Goal: Navigation & Orientation: Find specific page/section

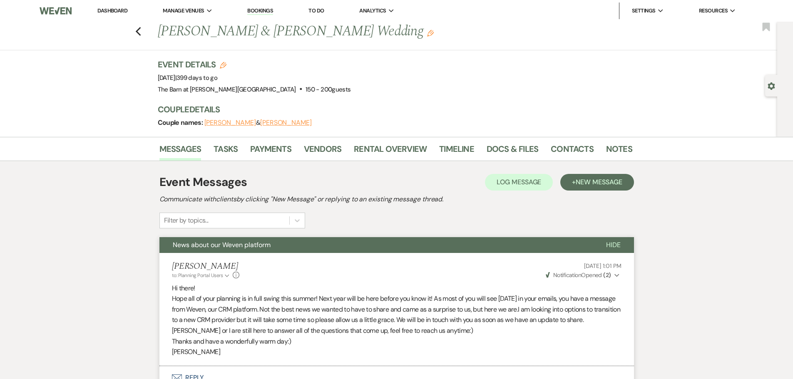
click at [124, 9] on link "Dashboard" at bounding box center [112, 10] width 30 height 7
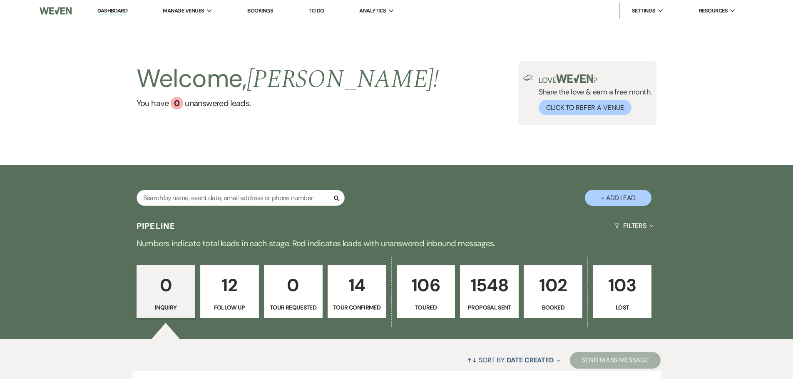
scroll to position [83, 0]
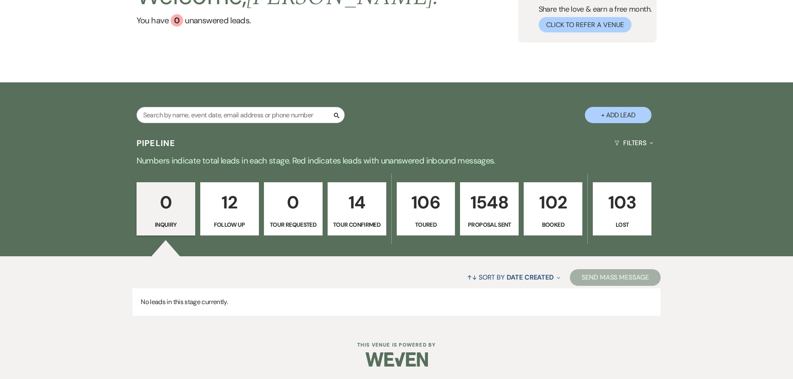
click at [545, 213] on p "102" at bounding box center [553, 203] width 48 height 28
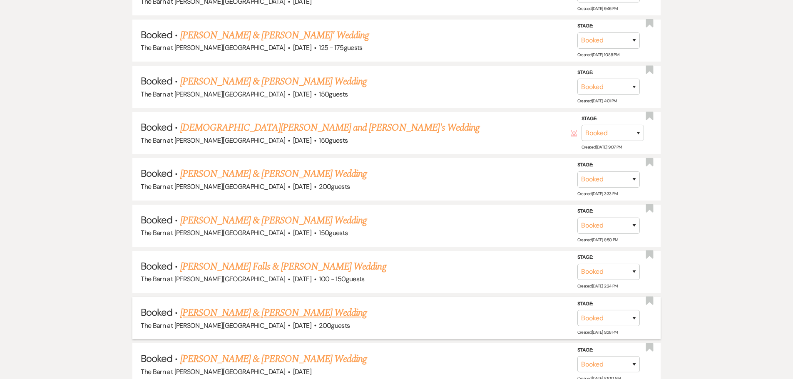
scroll to position [666, 0]
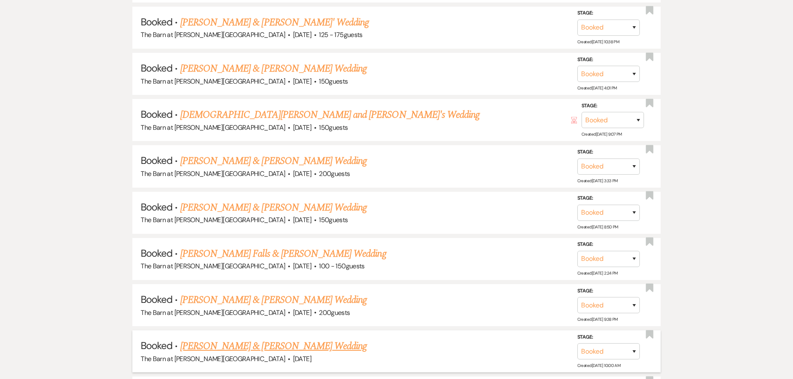
click at [254, 346] on link "[PERSON_NAME] & [PERSON_NAME] Wedding" at bounding box center [273, 346] width 187 height 15
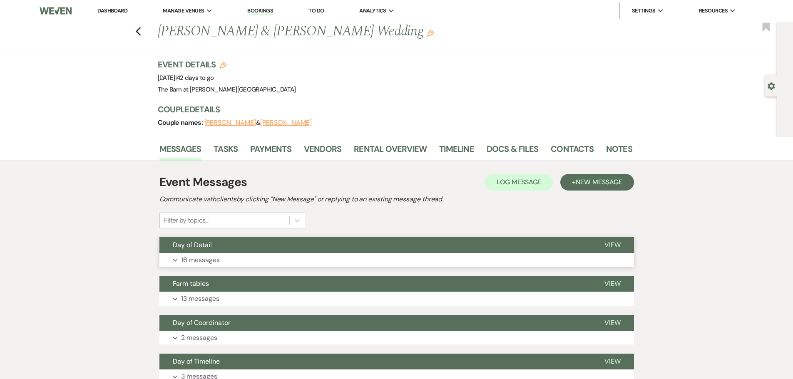
click at [192, 261] on p "16 messages" at bounding box center [200, 260] width 39 height 11
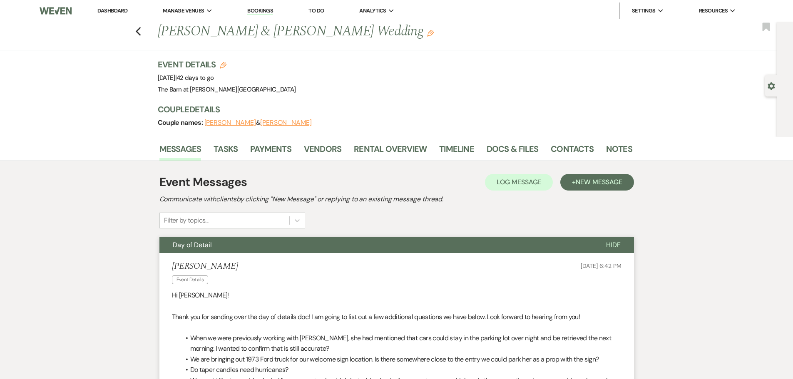
click at [118, 10] on link "Dashboard" at bounding box center [112, 10] width 30 height 7
